Goal: Task Accomplishment & Management: Use online tool/utility

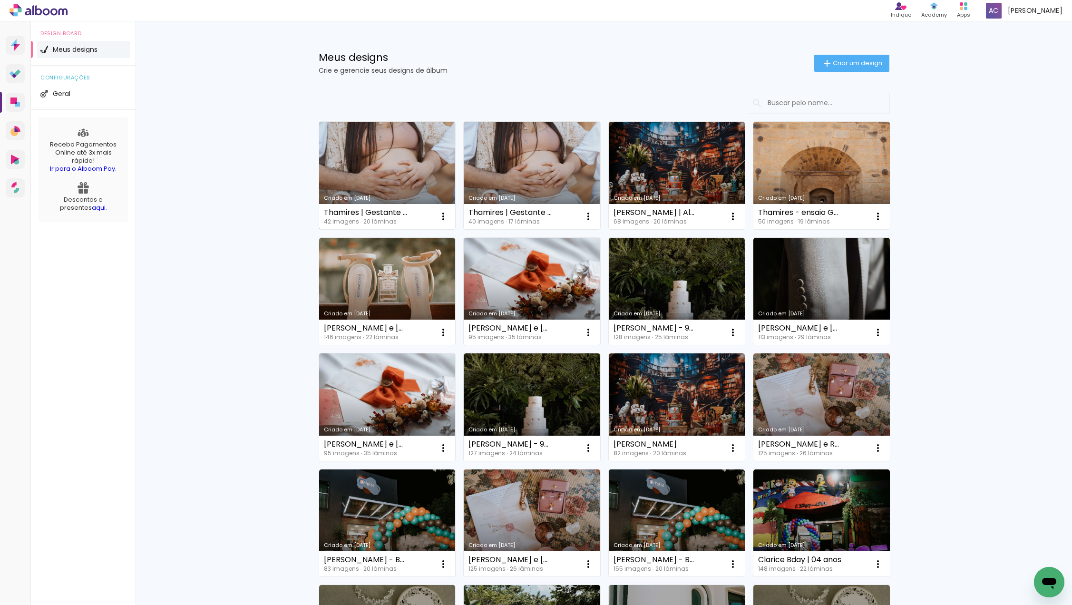
click at [425, 156] on link "Criado em [DATE]" at bounding box center [387, 175] width 136 height 107
